Goal: Transaction & Acquisition: Purchase product/service

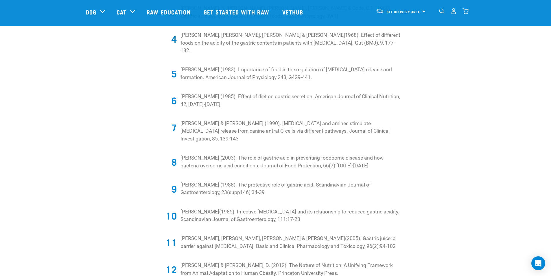
scroll to position [868, 0]
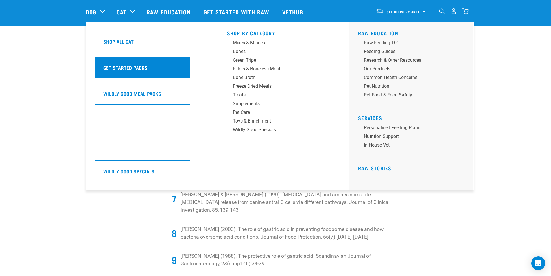
click at [124, 65] on h5 "Get Started Packs" at bounding box center [125, 68] width 44 height 8
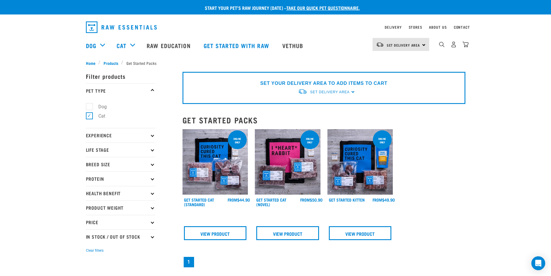
click at [127, 148] on p "Life Stage" at bounding box center [120, 149] width 69 height 14
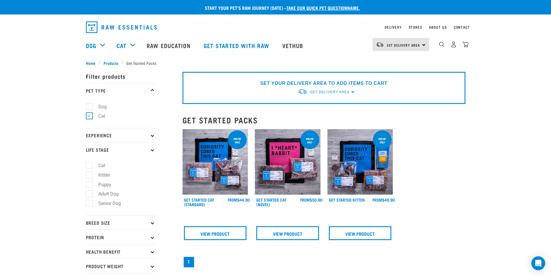
click at [89, 165] on label "Cat" at bounding box center [98, 165] width 19 height 7
click at [89, 165] on input "Cat" at bounding box center [88, 165] width 4 height 4
checkbox input "true"
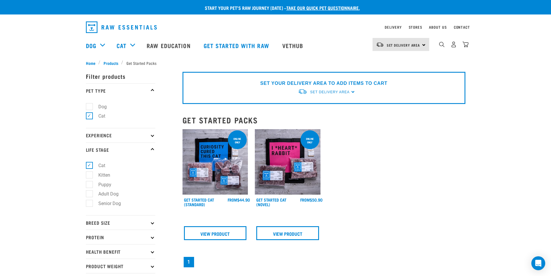
click at [90, 113] on label "Cat" at bounding box center [98, 115] width 19 height 7
click at [90, 113] on input "Cat" at bounding box center [88, 115] width 4 height 4
checkbox input "false"
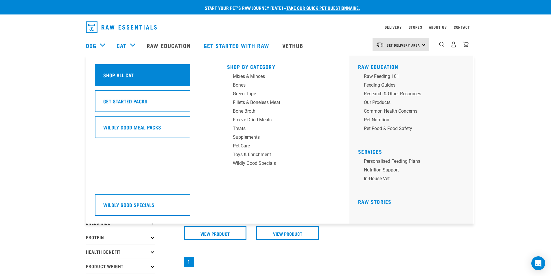
click at [122, 74] on h5 "Shop All Cat" at bounding box center [118, 75] width 30 height 8
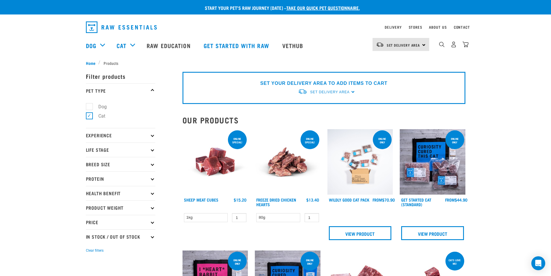
click at [129, 28] on img "dropdown navigation" at bounding box center [121, 27] width 71 height 12
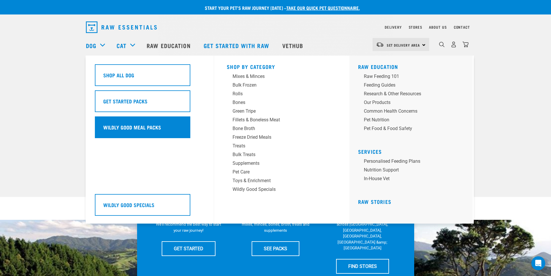
click at [122, 128] on h5 "Wildly Good Meal Packs" at bounding box center [132, 127] width 58 height 8
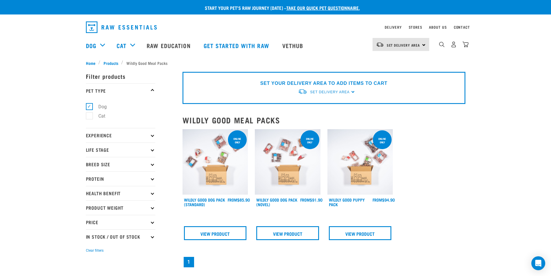
click at [224, 151] on img at bounding box center [216, 162] width 66 height 66
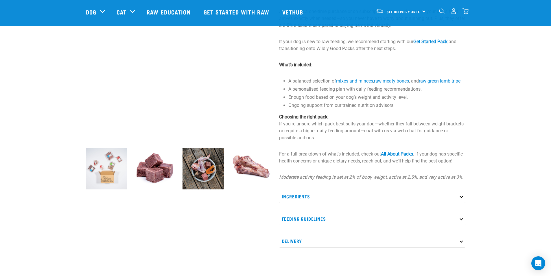
scroll to position [87, 0]
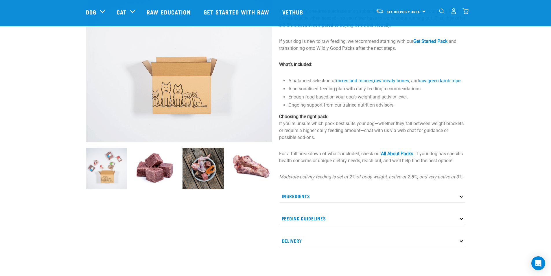
click at [204, 161] on img at bounding box center [203, 168] width 41 height 41
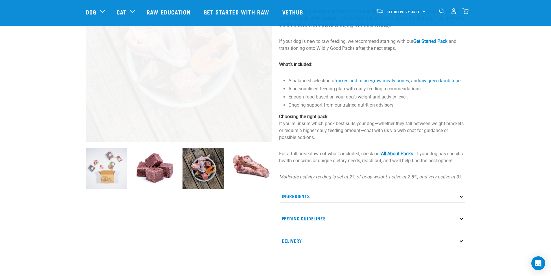
scroll to position [267, 0]
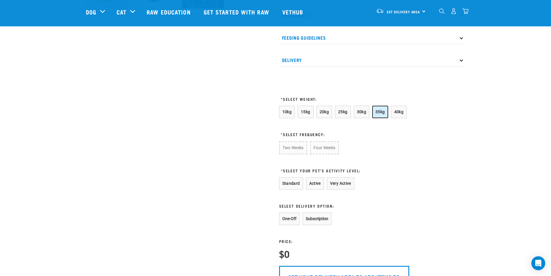
click at [376, 114] on span "35kg" at bounding box center [381, 111] width 10 height 5
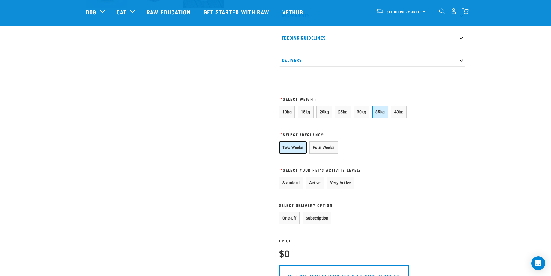
click at [285, 154] on button "Two Weeks" at bounding box center [292, 147] width 27 height 12
click at [312, 189] on button "Active" at bounding box center [315, 182] width 18 height 12
click at [295, 187] on button "Standard" at bounding box center [291, 182] width 24 height 12
click at [316, 183] on button "Active" at bounding box center [315, 182] width 18 height 12
click at [294, 188] on button "Standard" at bounding box center [291, 182] width 24 height 12
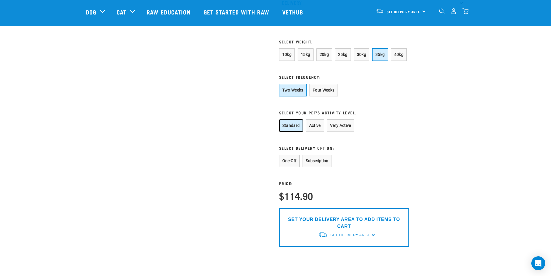
scroll to position [325, 0]
click at [320, 166] on button "Subscription" at bounding box center [317, 160] width 29 height 12
click at [290, 165] on button "One-Off" at bounding box center [289, 160] width 21 height 12
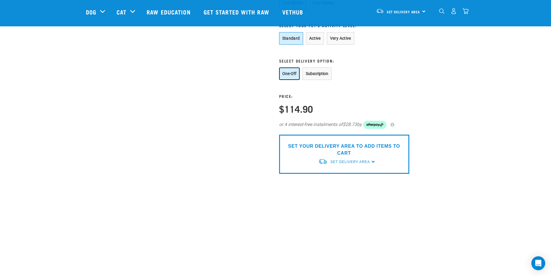
scroll to position [412, 0]
click at [362, 163] on span "Set Delivery Area" at bounding box center [349, 161] width 39 height 4
click at [337, 180] on link "[GEOGRAPHIC_DATA]" at bounding box center [347, 175] width 58 height 10
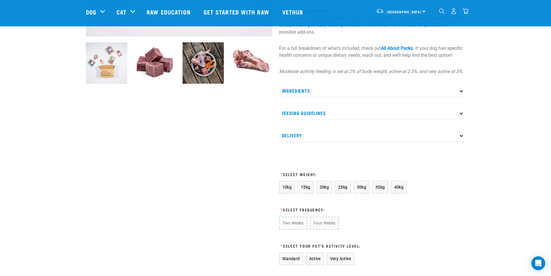
scroll to position [107, 0]
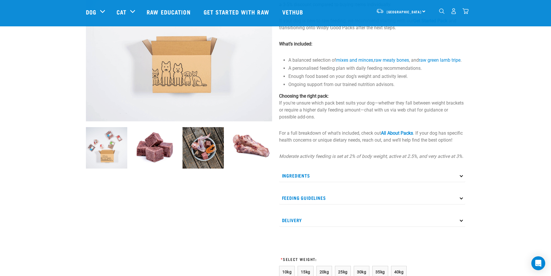
click at [251, 145] on img at bounding box center [251, 147] width 41 height 41
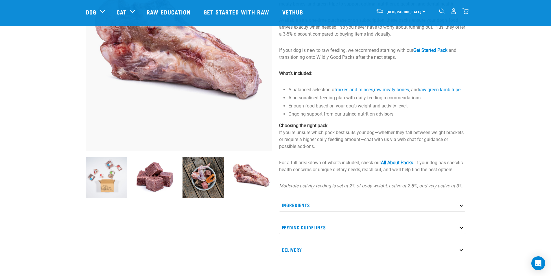
scroll to position [49, 0]
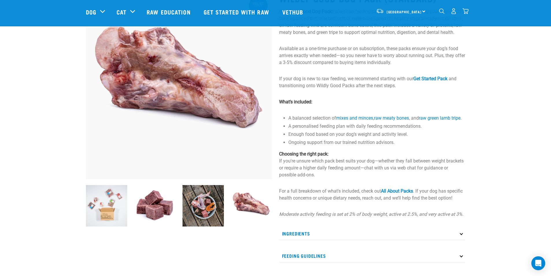
click at [198, 202] on img at bounding box center [203, 205] width 41 height 41
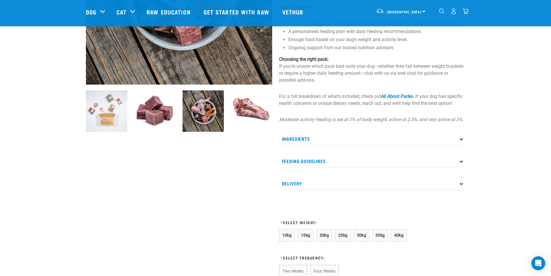
scroll to position [143, 0]
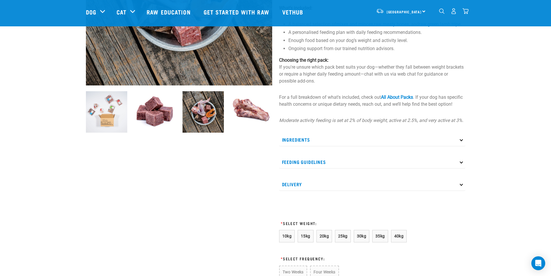
click at [194, 115] on img at bounding box center [203, 111] width 41 height 41
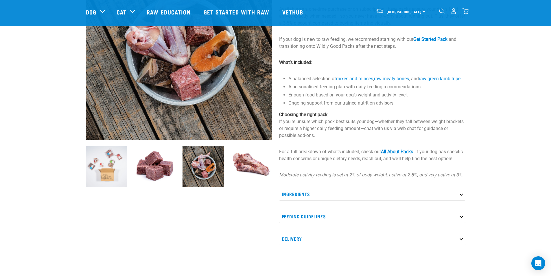
scroll to position [0, 0]
